Goal: Information Seeking & Learning: Find specific page/section

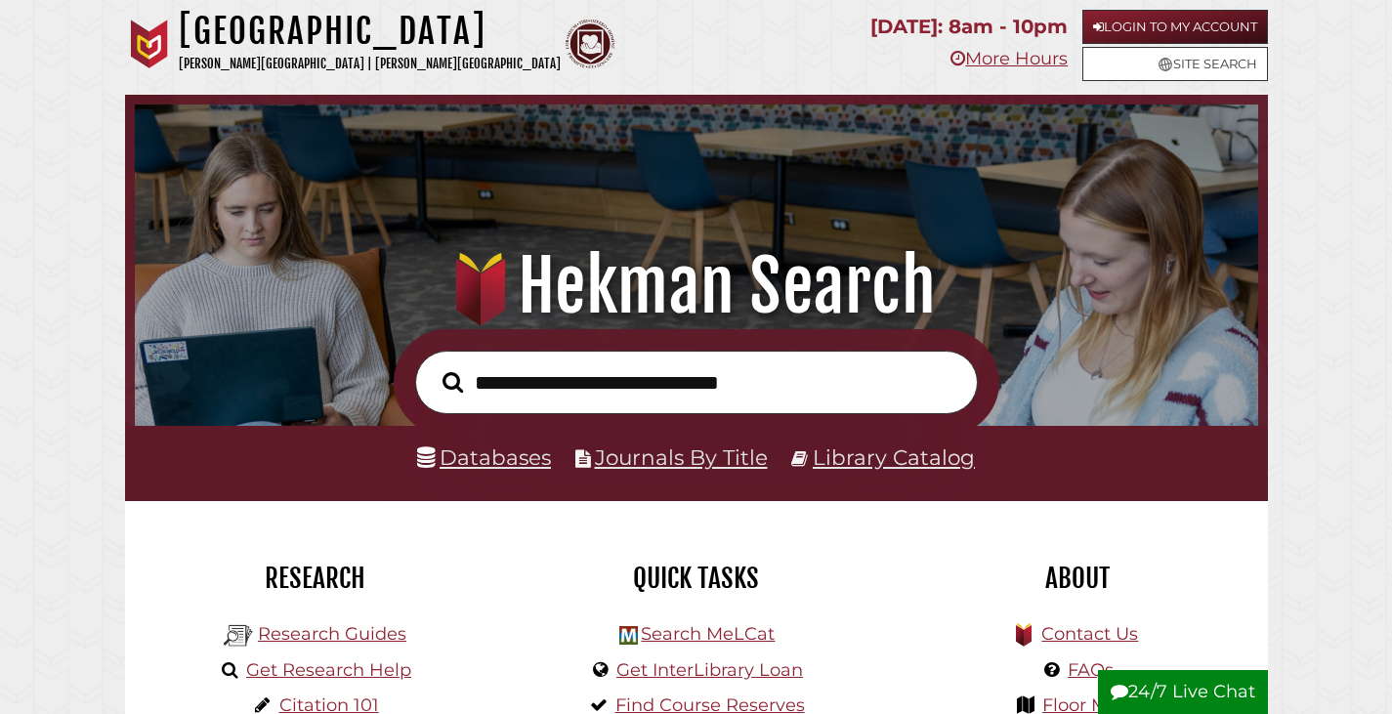
scroll to position [371, 1114]
click at [522, 461] on link "Databases" at bounding box center [484, 456] width 134 height 25
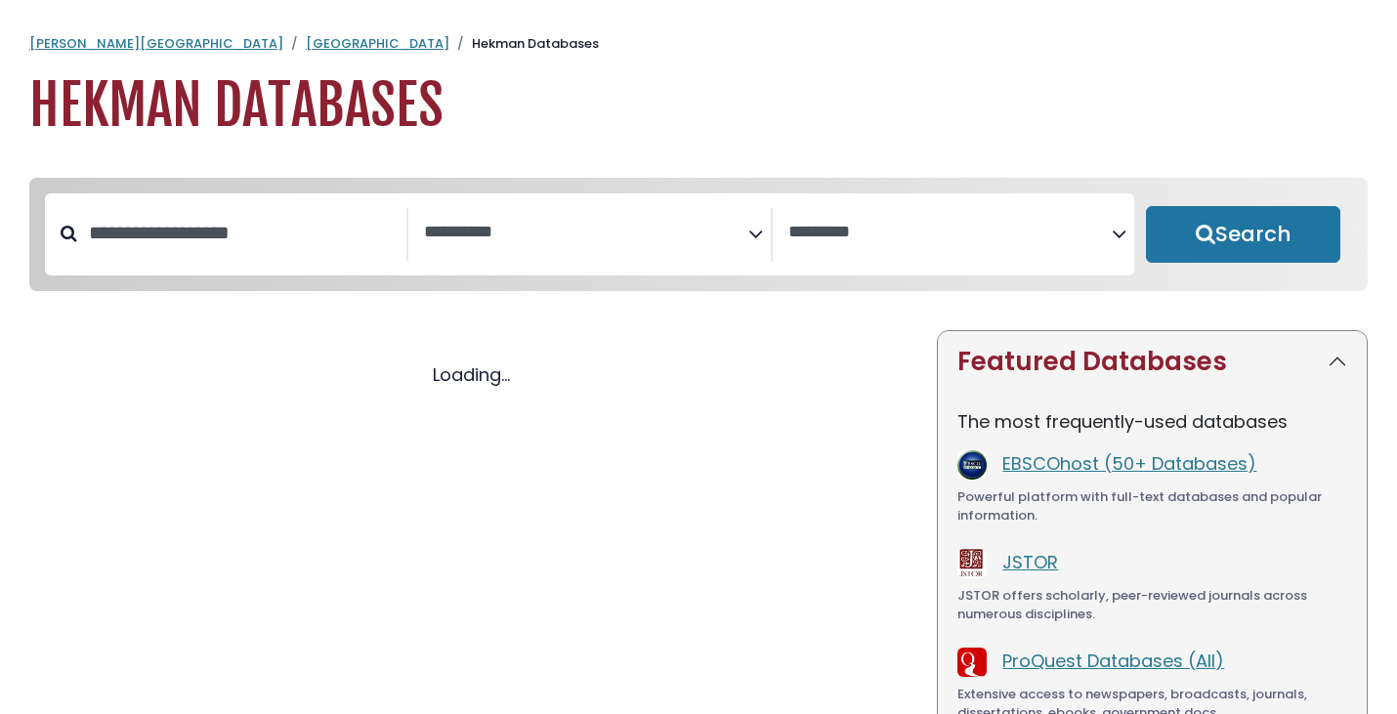
select select "Database Subject Filter"
select select "Database Vendors Filter"
select select "Database Subject Filter"
select select "Database Vendors Filter"
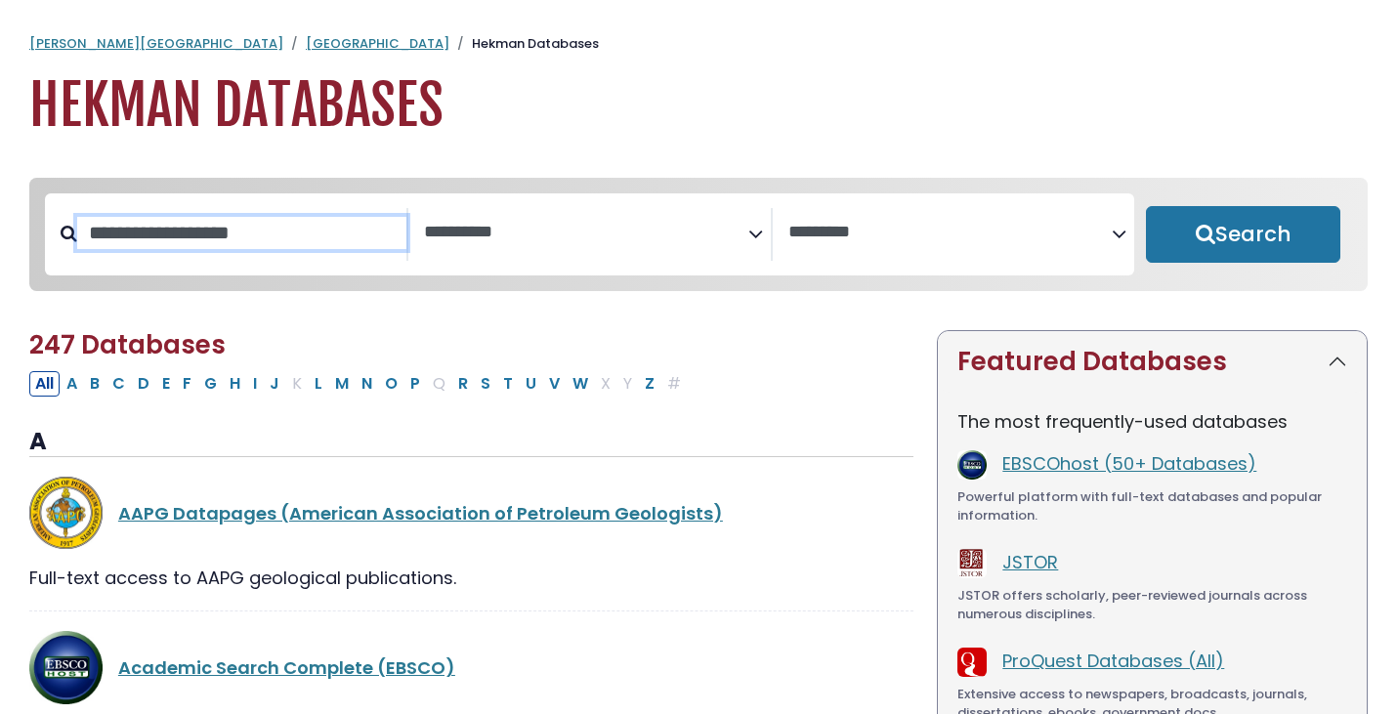
click at [222, 247] on input "Search database by title or keyword" at bounding box center [241, 233] width 329 height 32
type input "**********"
click at [1146, 206] on button "Search" at bounding box center [1243, 234] width 194 height 57
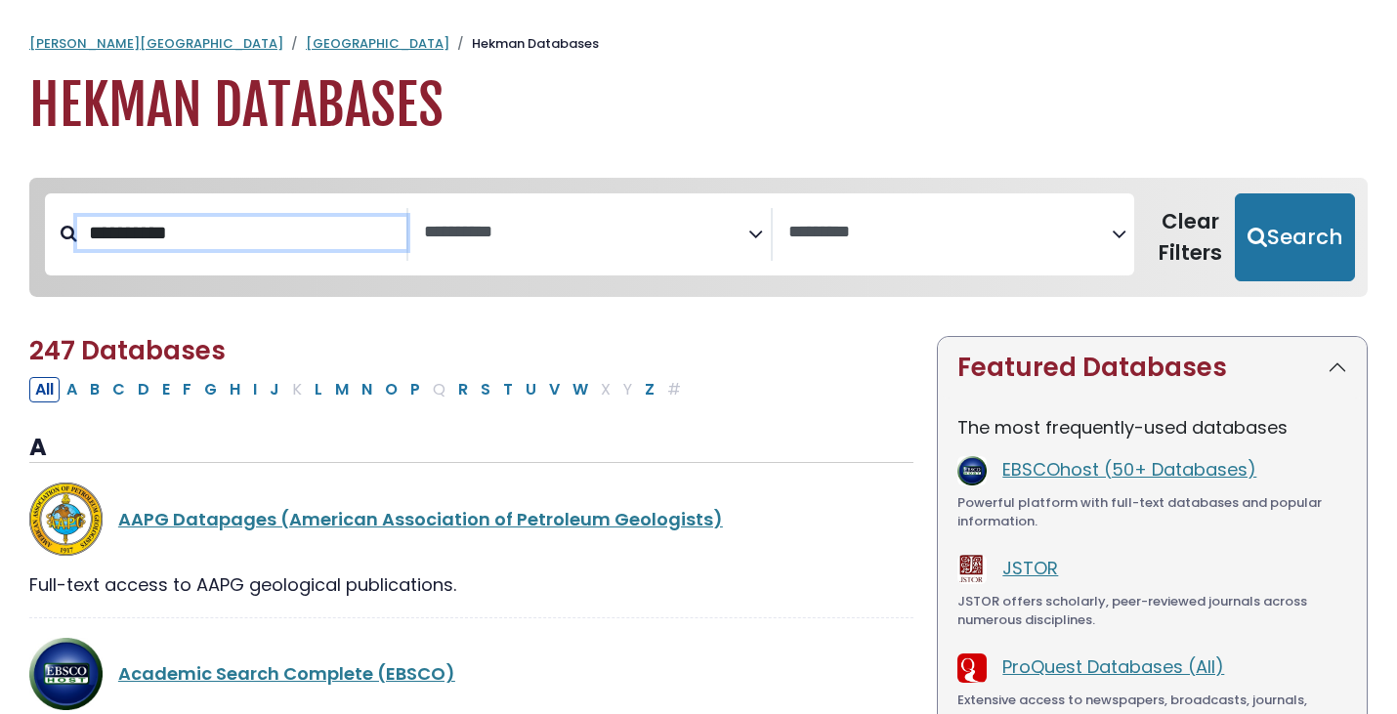
select select "Database Subject Filter"
select select "Database Vendors Filter"
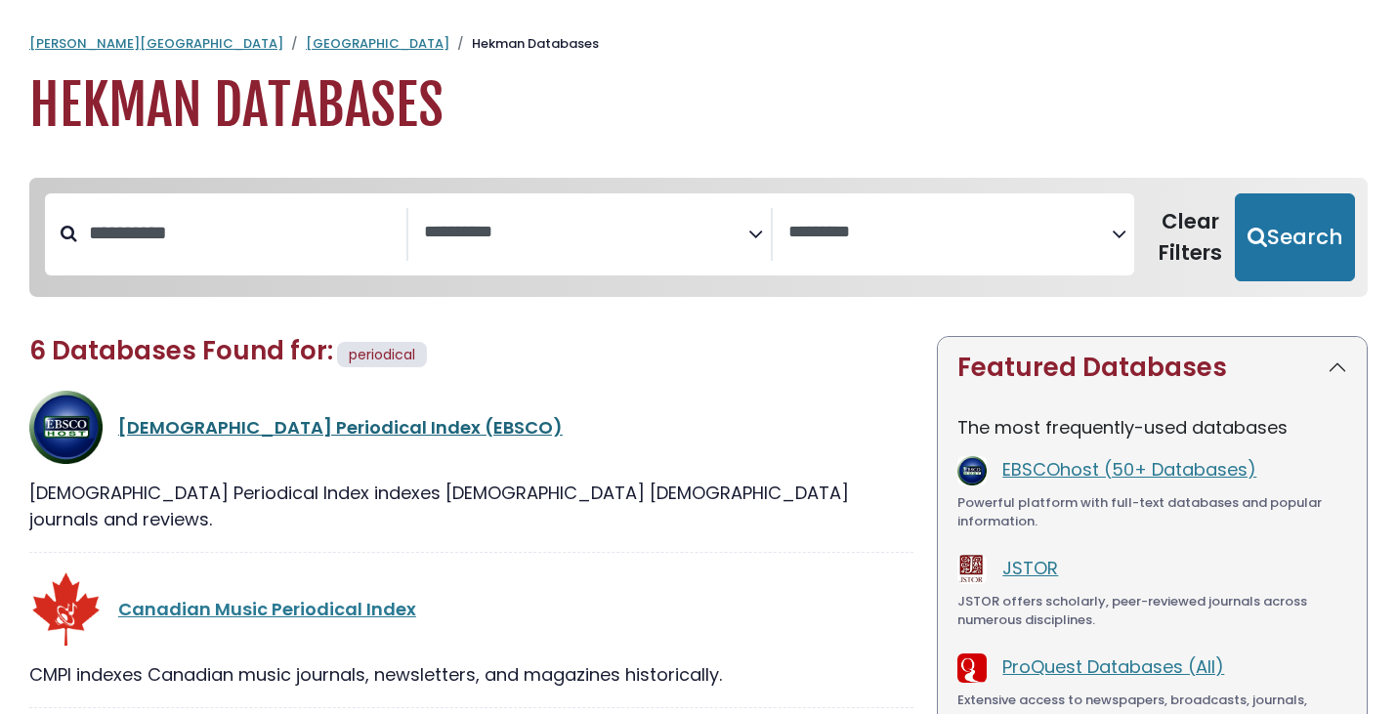
click at [224, 426] on link "[DEMOGRAPHIC_DATA] Periodical Index (EBSCO)" at bounding box center [340, 427] width 444 height 24
